Goal: Task Accomplishment & Management: Use online tool/utility

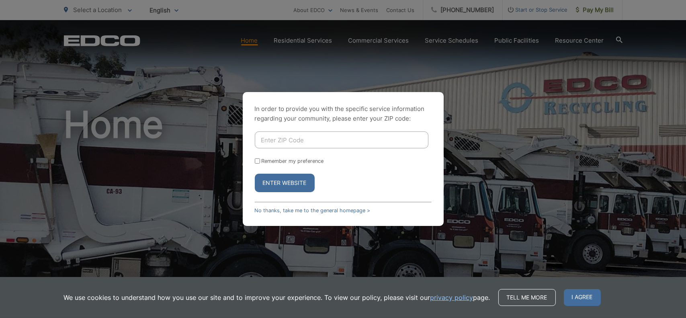
click at [291, 141] on input "Enter ZIP Code" at bounding box center [342, 139] width 174 height 17
type input "92108"
click at [256, 160] on input "Remember my preference" at bounding box center [257, 160] width 5 height 5
checkbox input "true"
click at [277, 180] on button "Enter Website" at bounding box center [285, 183] width 60 height 18
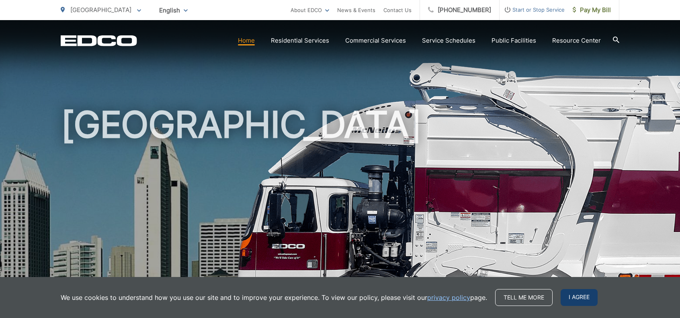
click at [583, 300] on span "I agree" at bounding box center [579, 297] width 37 height 17
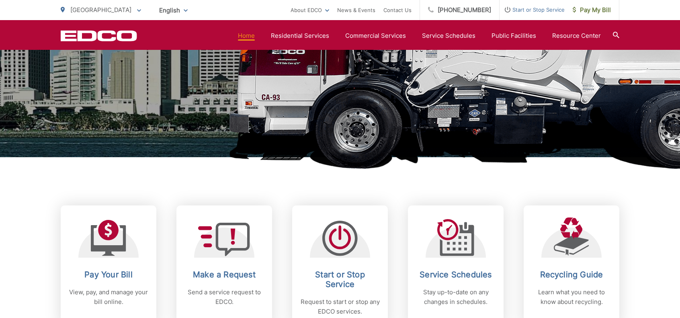
scroll to position [241, 0]
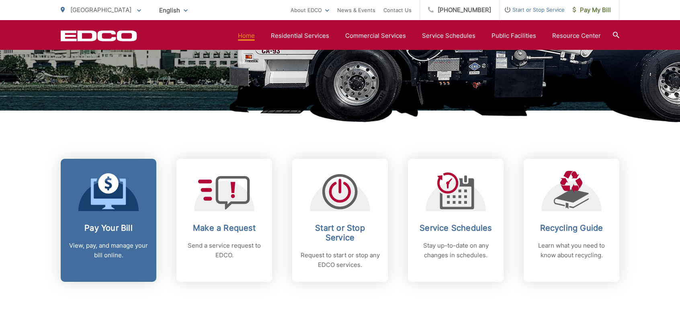
click at [120, 209] on icon at bounding box center [108, 191] width 35 height 36
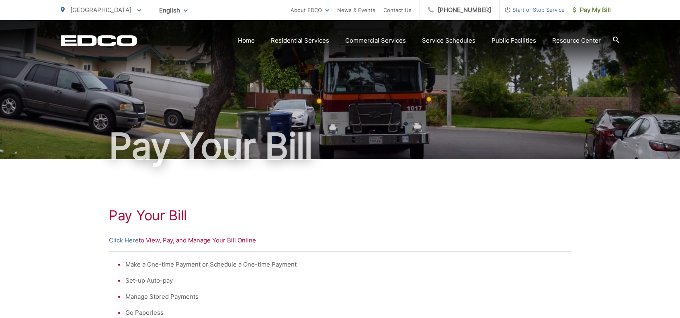
scroll to position [121, 0]
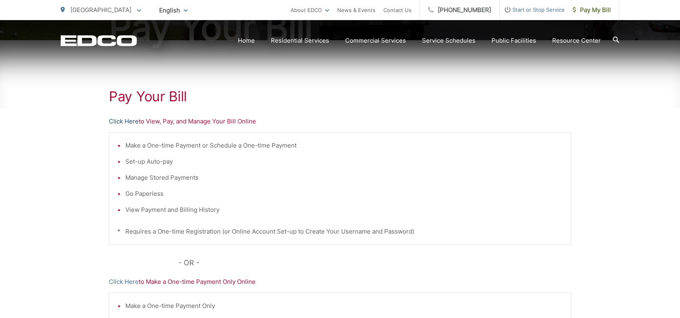
click at [113, 123] on link "Click Here" at bounding box center [124, 122] width 30 height 10
